Goal: Task Accomplishment & Management: Manage account settings

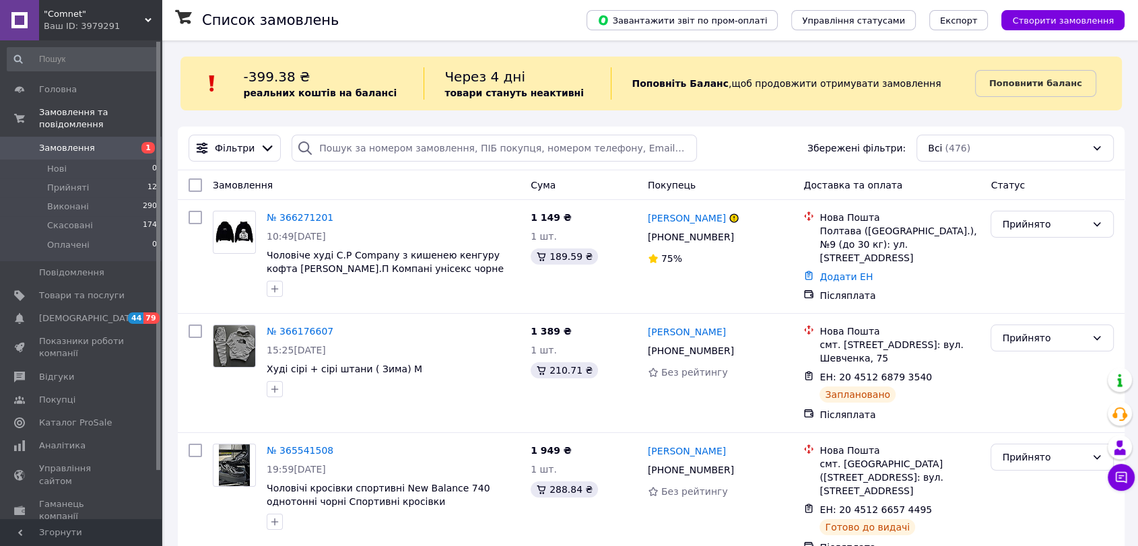
click at [145, 19] on use at bounding box center [148, 20] width 7 height 4
click at [145, 20] on icon at bounding box center [148, 20] width 7 height 7
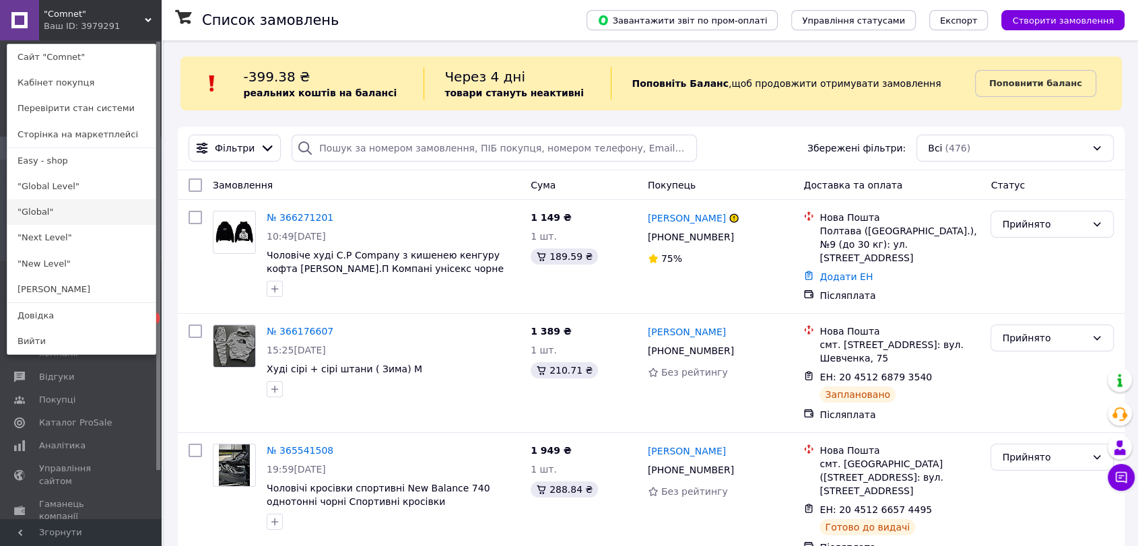
click at [77, 217] on link ""Global"" at bounding box center [81, 212] width 148 height 26
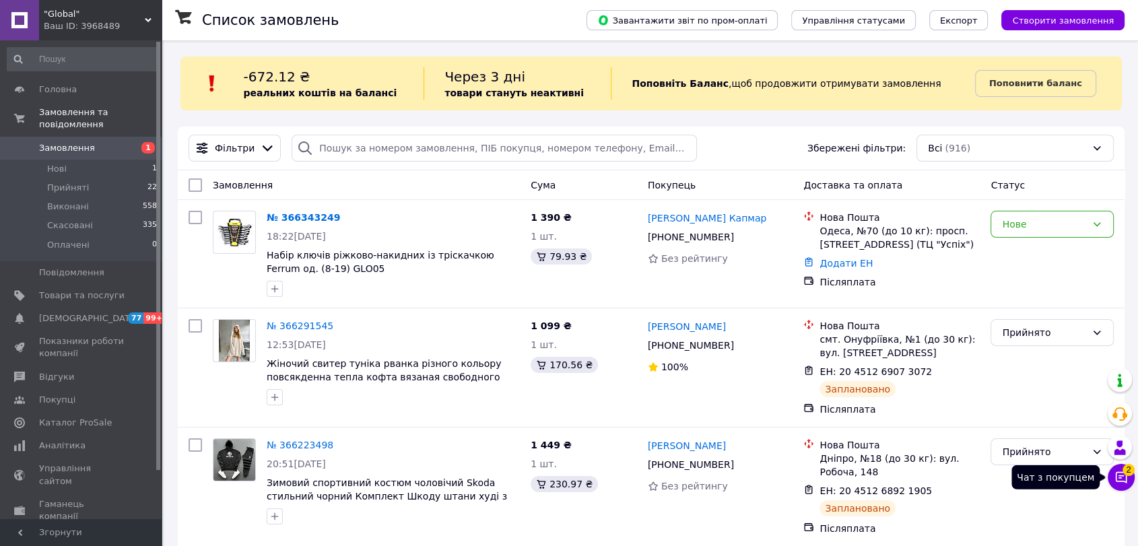
click at [1131, 471] on span "2" at bounding box center [1128, 470] width 12 height 12
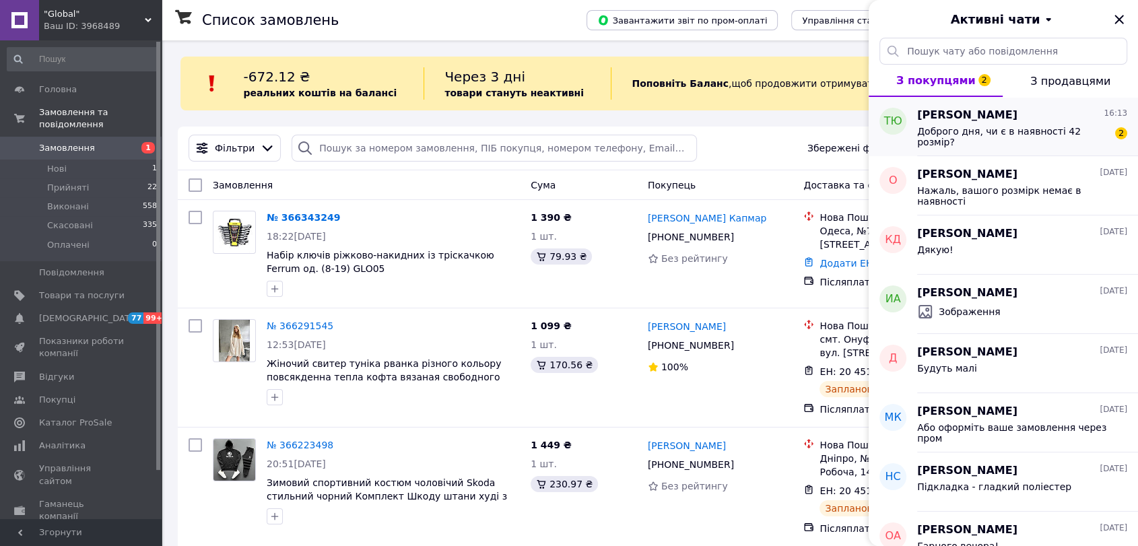
click at [1019, 128] on span "Доброго дня, чи є в наявності 42 розмір?" at bounding box center [1012, 137] width 191 height 22
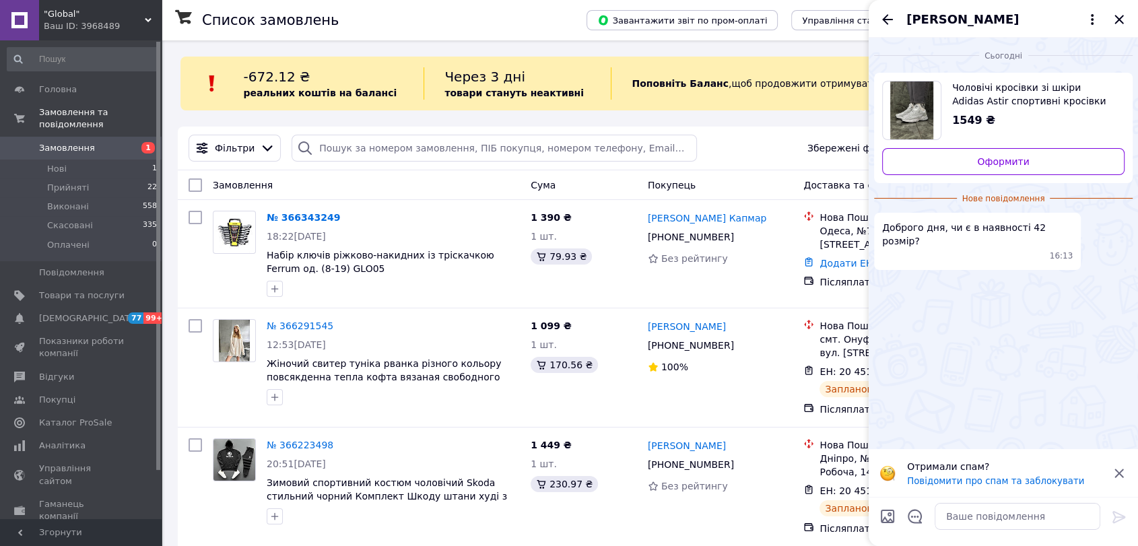
click at [989, 91] on span "Чоловічі кросівки зі шкіри Adidas Astir спортивні кросівки сірого кольору кросс…" at bounding box center [1033, 94] width 162 height 27
click at [990, 522] on textarea at bounding box center [1017, 516] width 166 height 27
type textarea "Доброго дня!"
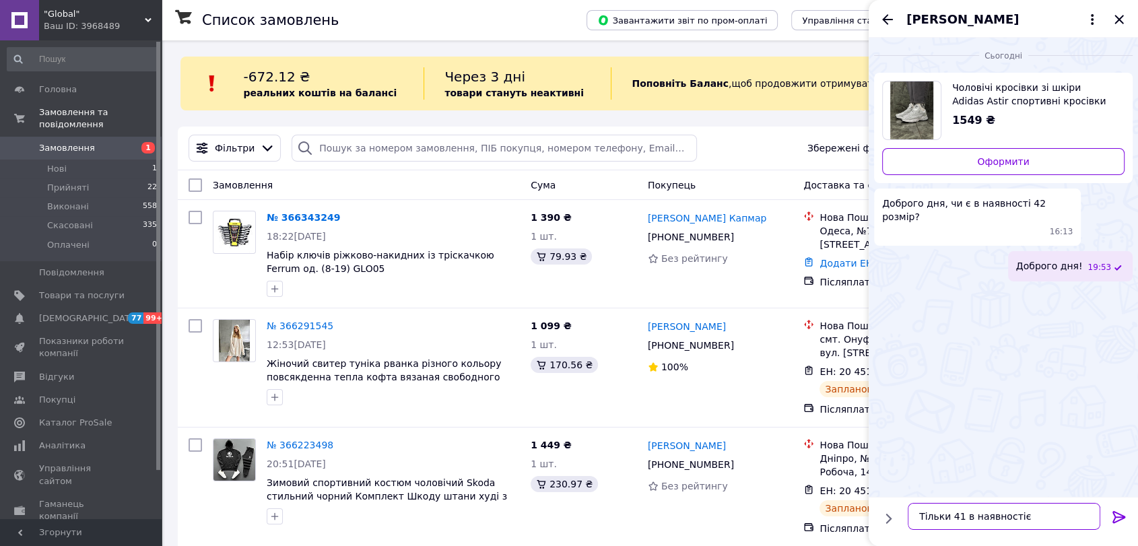
type textarea "Тільки 41 в наявності"
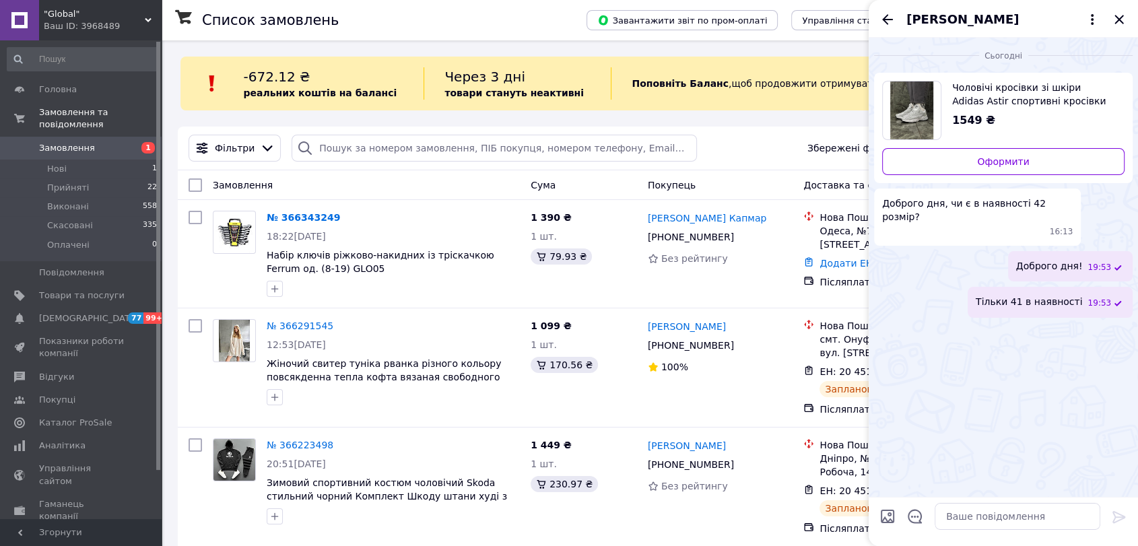
click at [135, 15] on span ""Global"" at bounding box center [94, 14] width 101 height 12
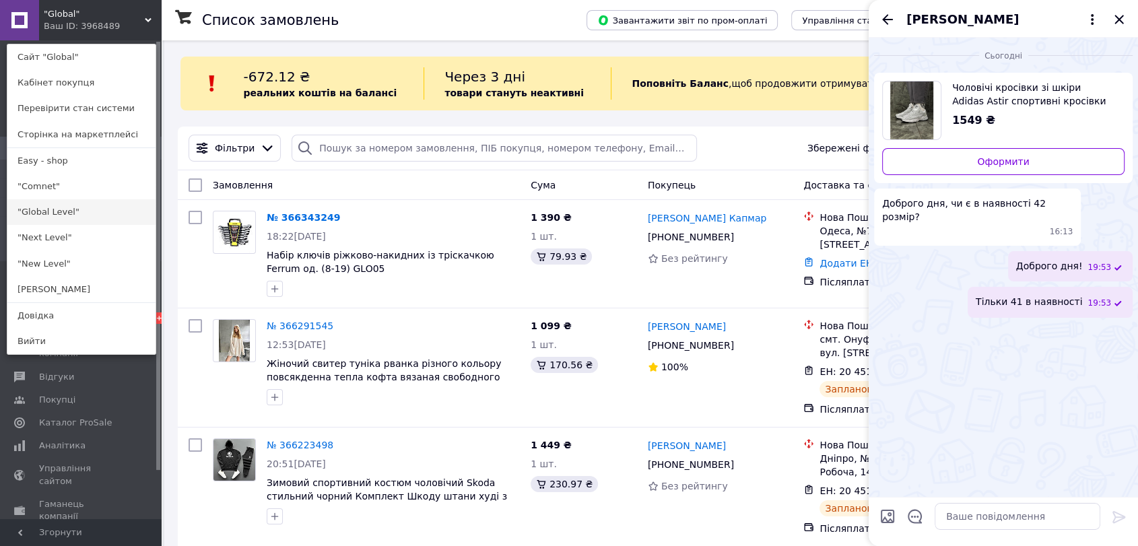
click at [96, 219] on link ""Global Level"" at bounding box center [81, 212] width 148 height 26
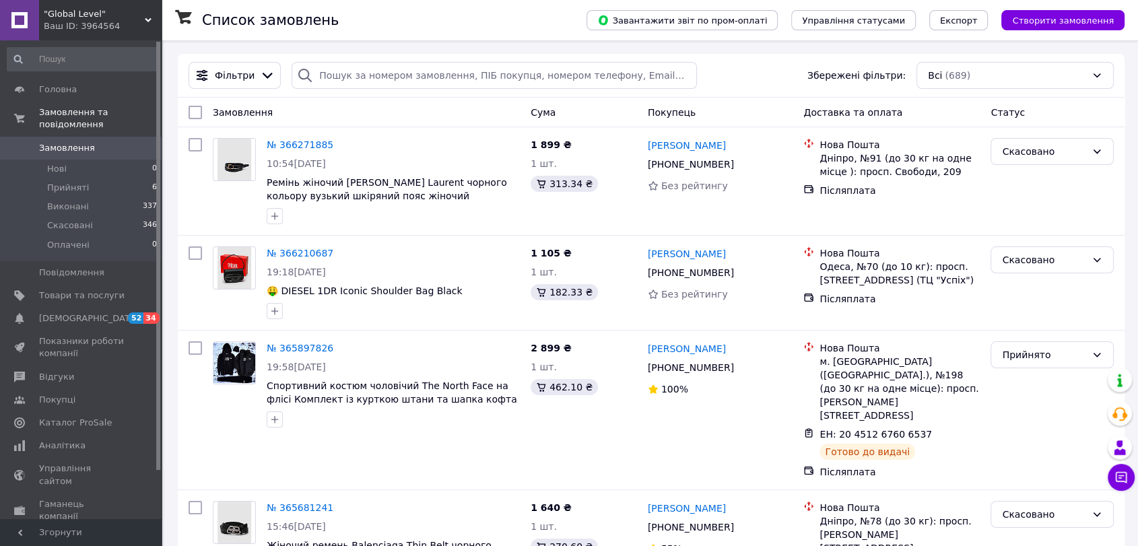
click at [149, 15] on div ""Global Level" Ваш ID: 3964564 Сайт "Global Level" Кабінет покупця Перевірити с…" at bounding box center [81, 20] width 162 height 40
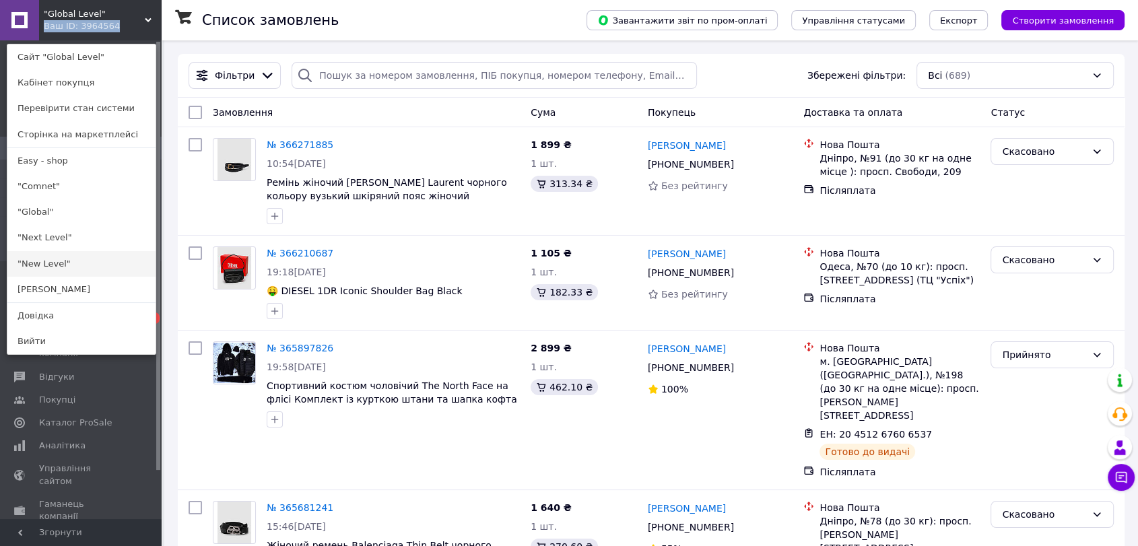
click at [59, 258] on link ""New Level"" at bounding box center [81, 264] width 148 height 26
click at [59, 267] on span "Повідомлення" at bounding box center [71, 273] width 65 height 12
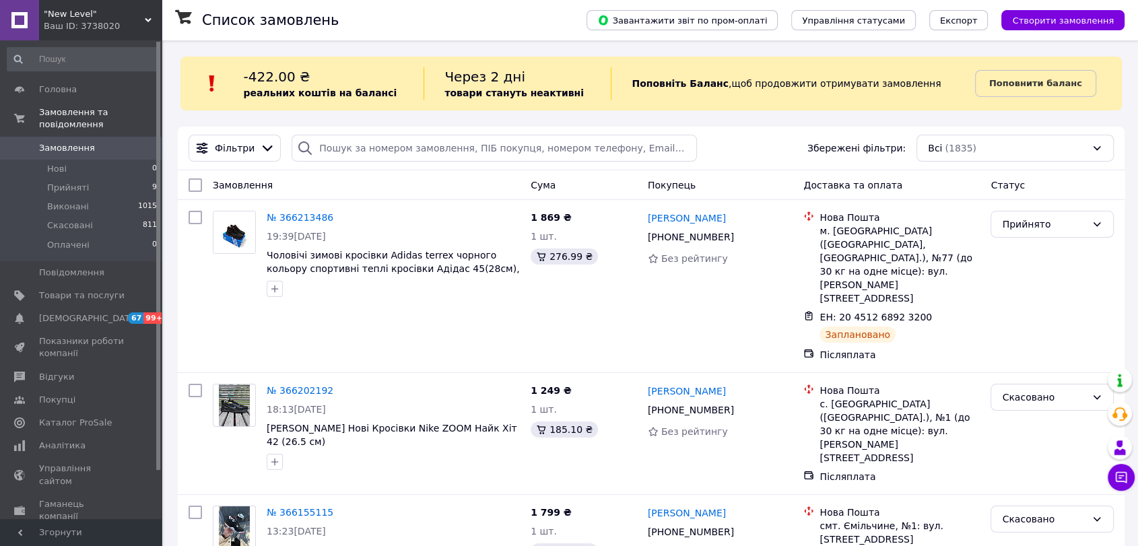
click at [145, 18] on use at bounding box center [148, 20] width 7 height 4
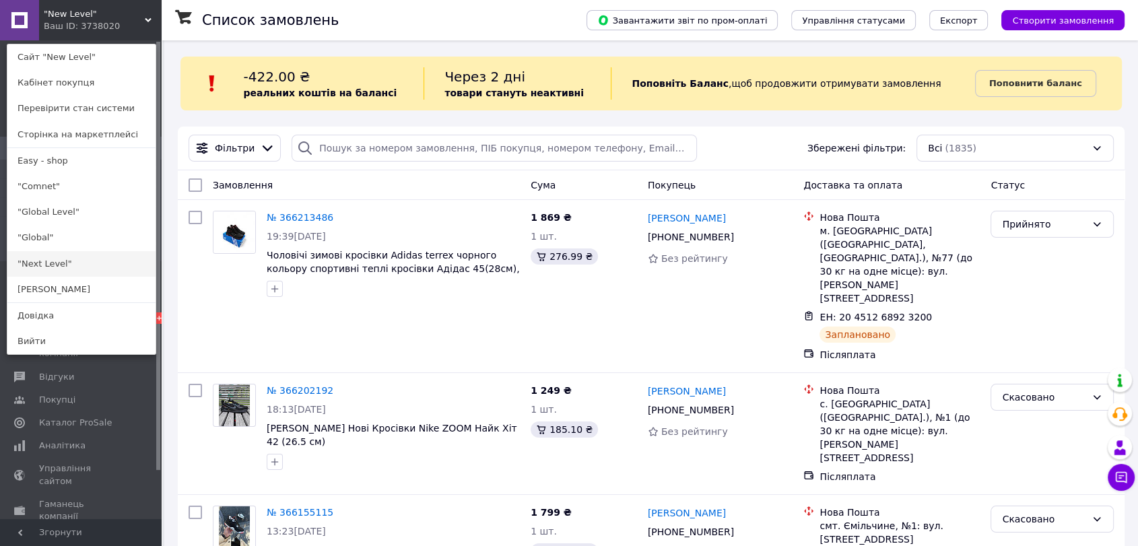
click at [81, 265] on link ""Next Level"" at bounding box center [81, 264] width 148 height 26
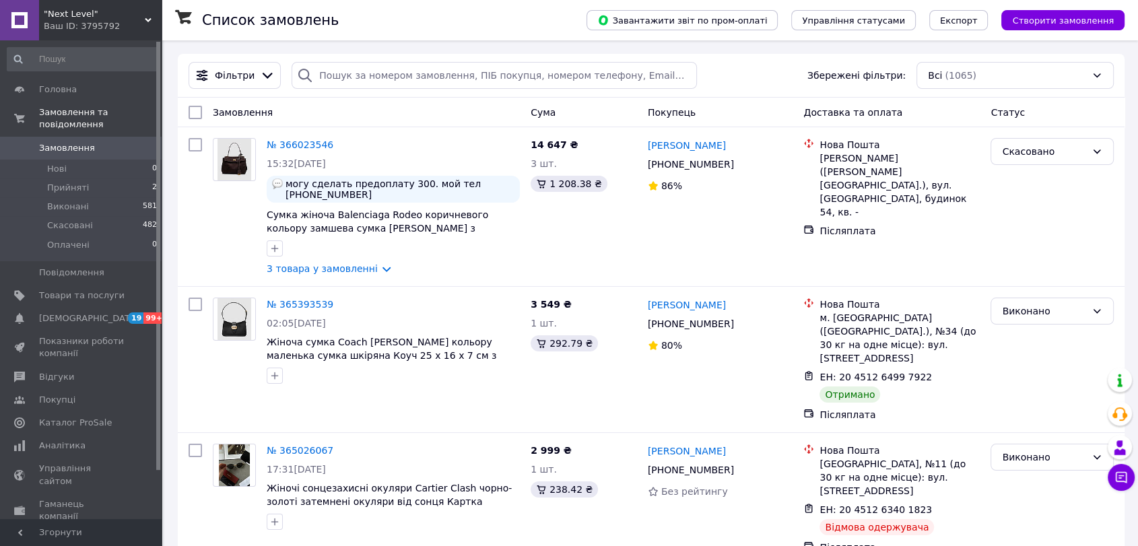
click at [142, 15] on span ""Next Level"" at bounding box center [94, 14] width 101 height 12
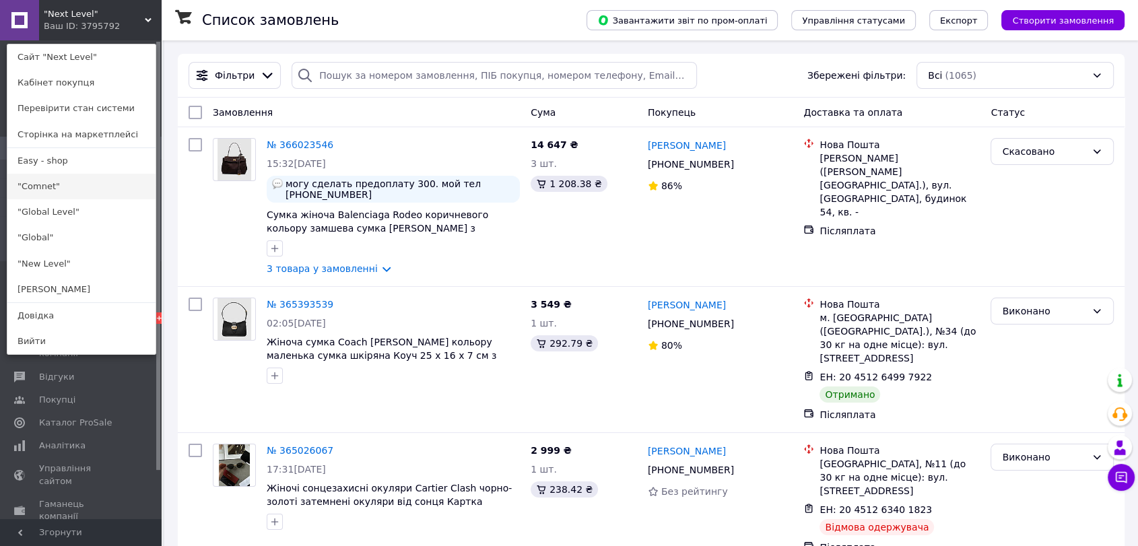
click at [77, 193] on link ""Comnet"" at bounding box center [81, 187] width 148 height 26
click at [77, 201] on span "Виконані" at bounding box center [68, 207] width 42 height 12
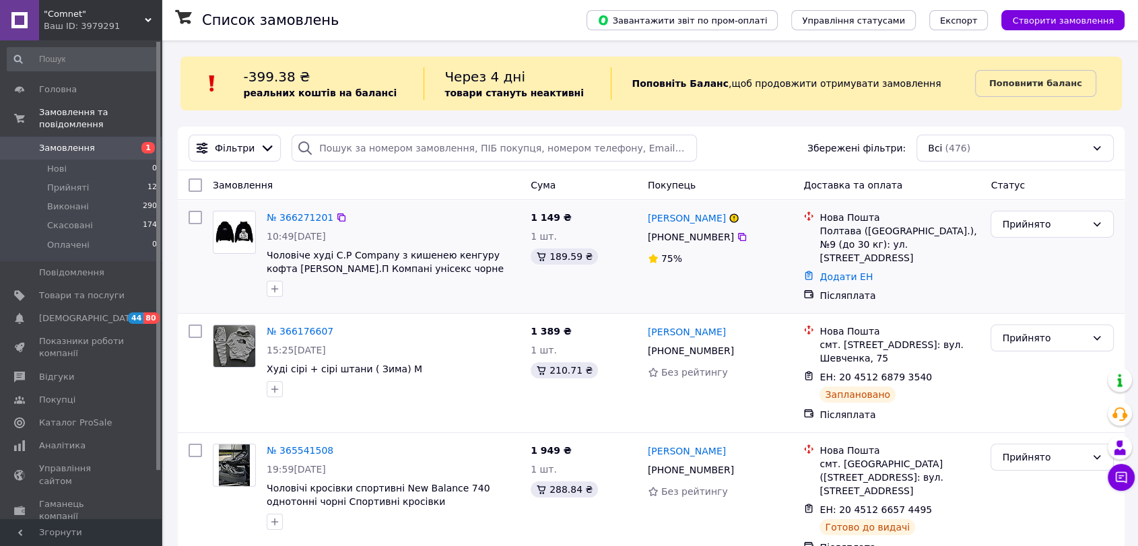
click at [866, 267] on div "Додати ЕН" at bounding box center [900, 276] width 166 height 19
click at [852, 271] on link "Додати ЕН" at bounding box center [845, 276] width 53 height 11
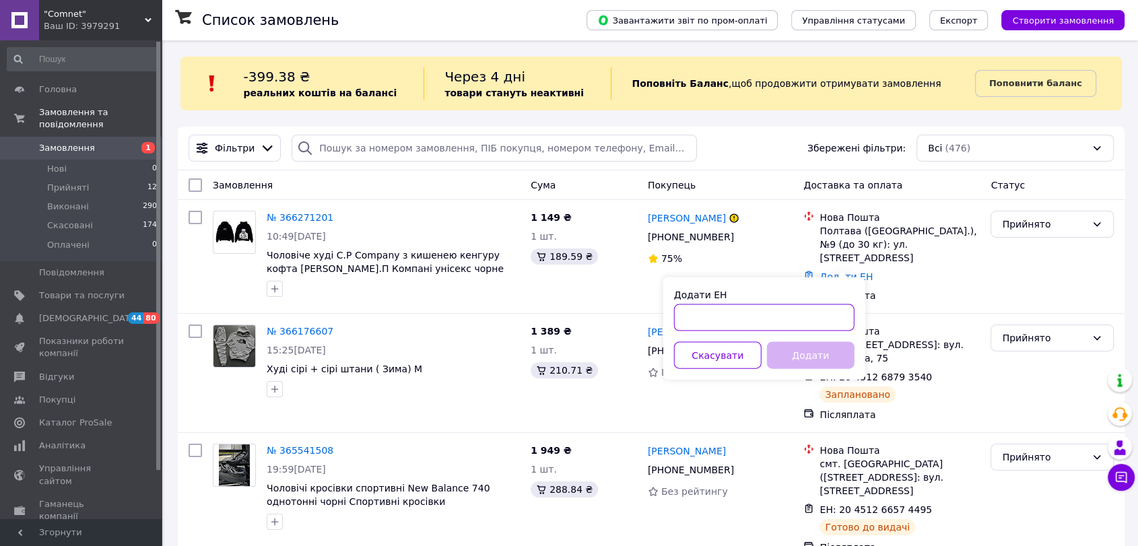
click at [694, 322] on input "Додати ЕН" at bounding box center [764, 317] width 180 height 27
paste input "20451269225542"
type input "20451269225542"
click at [812, 357] on button "Додати" at bounding box center [811, 355] width 88 height 27
